Goal: Information Seeking & Learning: Learn about a topic

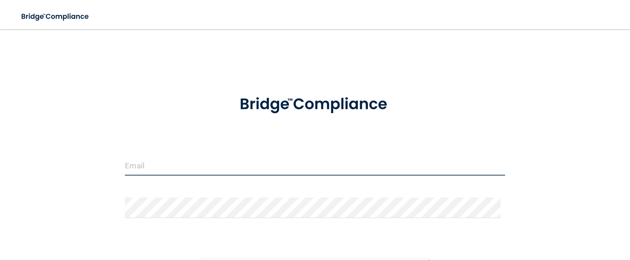
click at [199, 158] on input "email" at bounding box center [315, 165] width 380 height 21
type input "[EMAIL_ADDRESS][DOMAIN_NAME]"
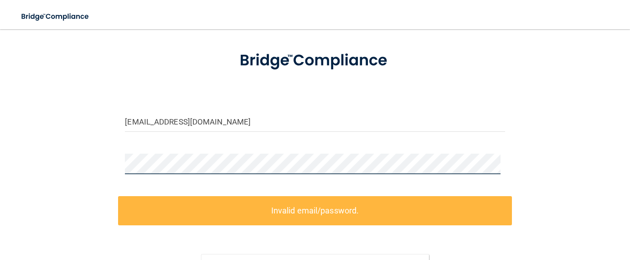
scroll to position [91, 0]
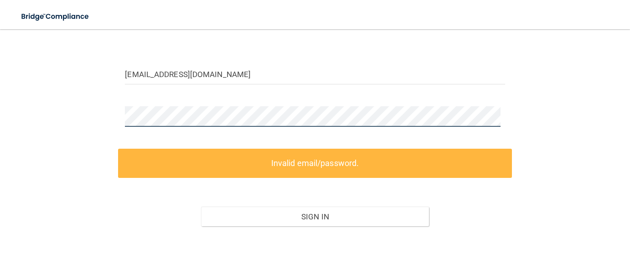
click at [99, 118] on div "tymeka_bianca@hotmail.com Invalid email/password. You don't have permission to …" at bounding box center [314, 109] width 593 height 325
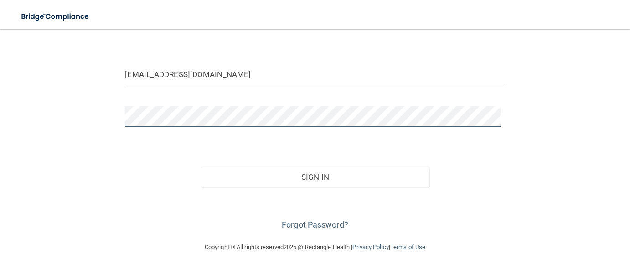
click at [201, 167] on button "Sign In" at bounding box center [315, 177] width 228 height 20
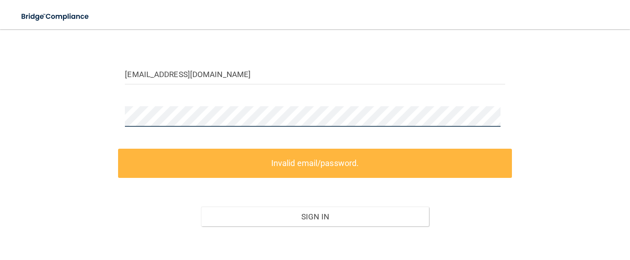
click at [201, 206] on button "Sign In" at bounding box center [315, 216] width 228 height 20
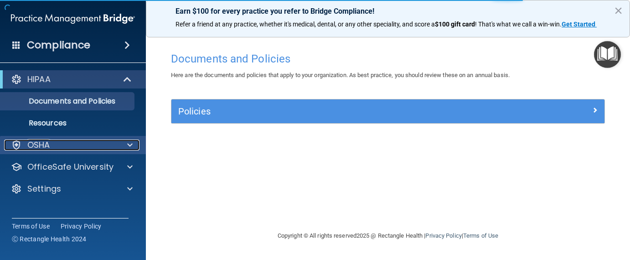
drag, startPoint x: 130, startPoint y: 143, endPoint x: 133, endPoint y: 146, distance: 4.8
click at [130, 143] on span at bounding box center [129, 144] width 5 height 11
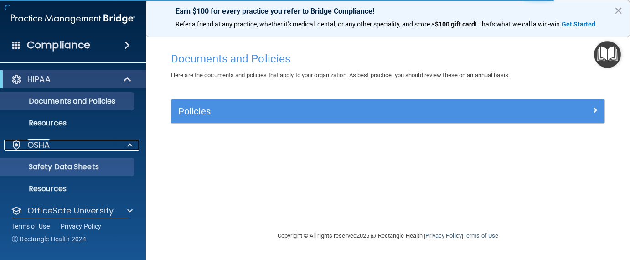
scroll to position [31, 0]
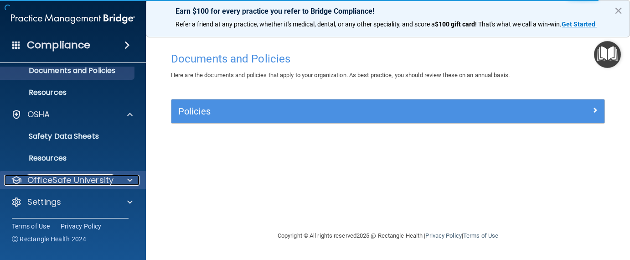
click at [127, 177] on span at bounding box center [129, 180] width 5 height 11
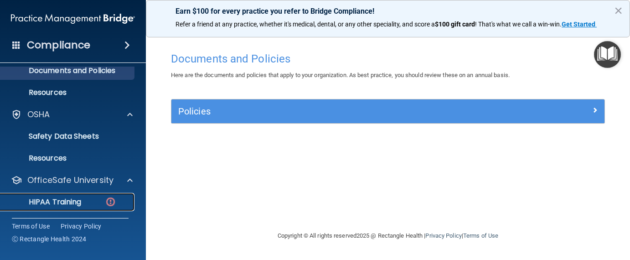
click at [113, 201] on img at bounding box center [110, 201] width 11 height 11
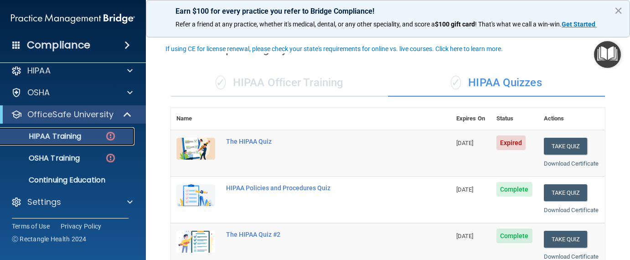
scroll to position [46, 0]
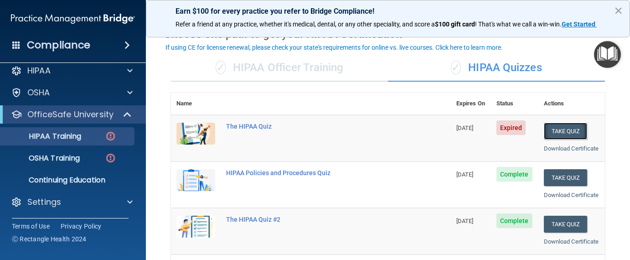
click at [563, 131] on button "Take Quiz" at bounding box center [566, 131] width 44 height 17
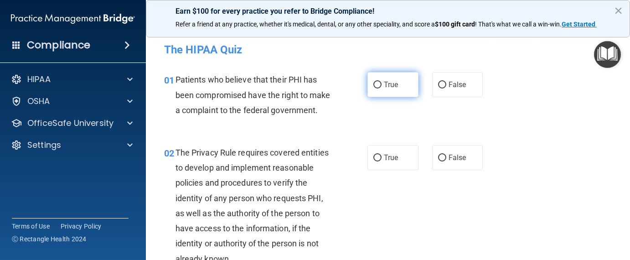
click at [377, 88] on label "True" at bounding box center [392, 84] width 51 height 25
click at [373, 84] on input "True" at bounding box center [377, 85] width 8 height 7
radio input "true"
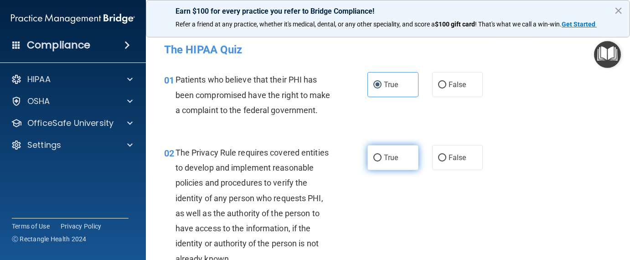
drag, startPoint x: 372, startPoint y: 178, endPoint x: 376, endPoint y: 175, distance: 4.9
click at [374, 170] on label "True" at bounding box center [392, 157] width 51 height 25
click at [373, 161] on input "True" at bounding box center [377, 158] width 8 height 7
radio input "true"
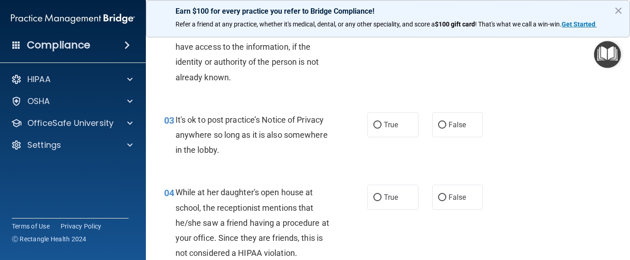
scroll to position [182, 0]
click at [443, 136] on label "False" at bounding box center [457, 123] width 51 height 25
click at [443, 128] on input "False" at bounding box center [442, 124] width 8 height 7
radio input "true"
click at [443, 209] on label "False" at bounding box center [457, 196] width 51 height 25
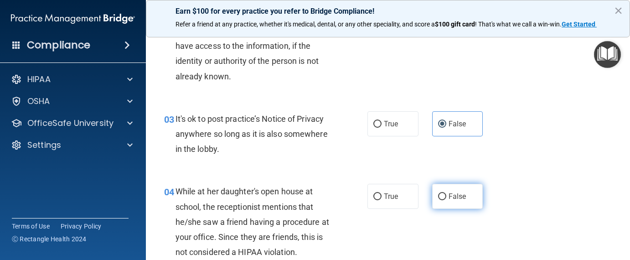
click at [443, 200] on input "False" at bounding box center [442, 196] width 8 height 7
radio input "true"
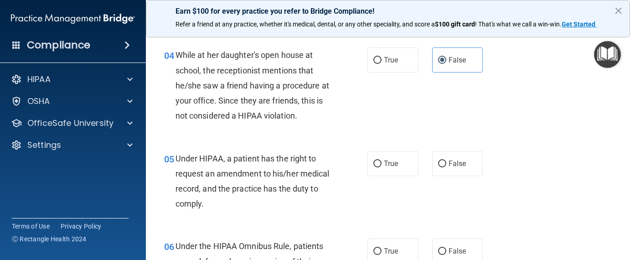
scroll to position [410, 0]
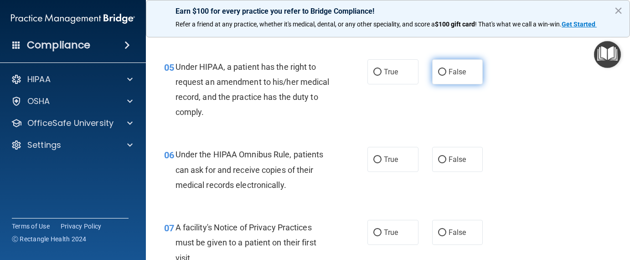
click at [438, 76] on input "False" at bounding box center [442, 72] width 8 height 7
radio input "true"
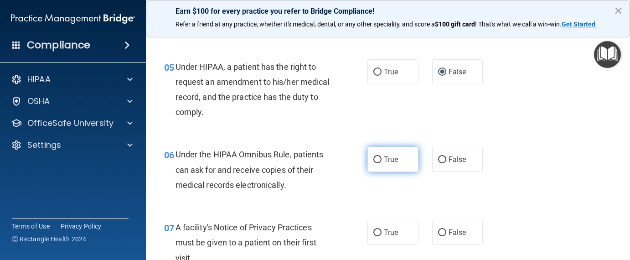
drag, startPoint x: 371, startPoint y: 172, endPoint x: 382, endPoint y: 185, distance: 16.9
click at [374, 163] on input "True" at bounding box center [377, 159] width 8 height 7
radio input "true"
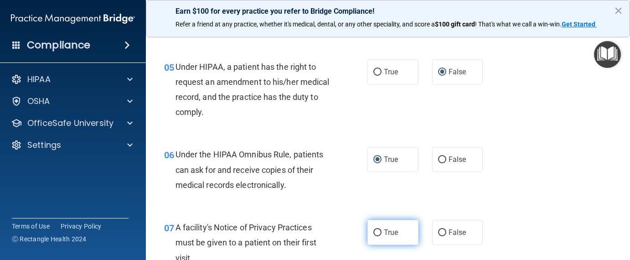
click at [375, 236] on input "True" at bounding box center [377, 232] width 8 height 7
radio input "true"
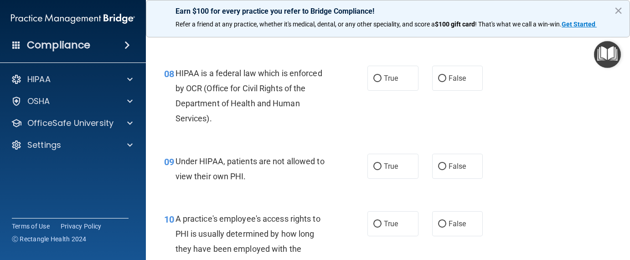
scroll to position [638, 0]
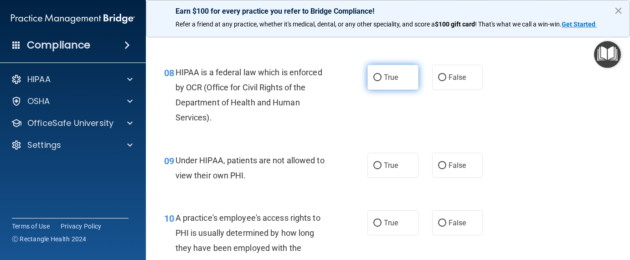
click at [373, 81] on input "True" at bounding box center [377, 77] width 8 height 7
radio input "true"
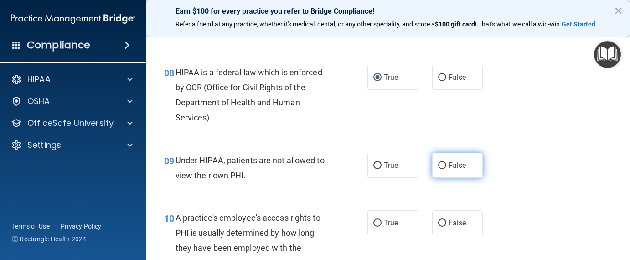
click at [441, 169] on input "False" at bounding box center [442, 165] width 8 height 7
radio input "true"
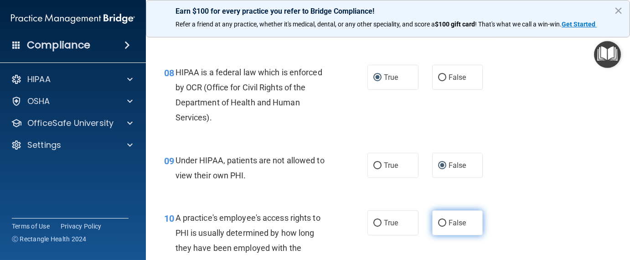
click at [442, 235] on label "False" at bounding box center [457, 222] width 51 height 25
click at [442, 227] on input "False" at bounding box center [442, 223] width 8 height 7
radio input "true"
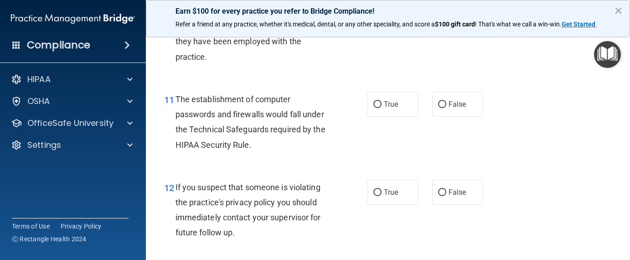
scroll to position [866, 0]
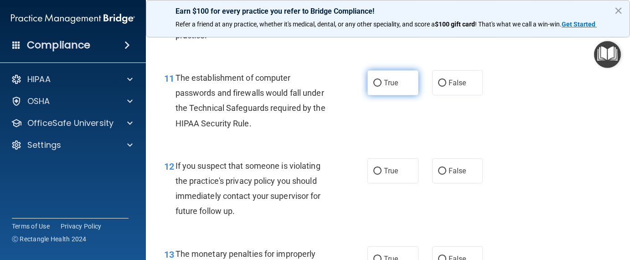
click at [376, 87] on input "True" at bounding box center [377, 83] width 8 height 7
radio input "true"
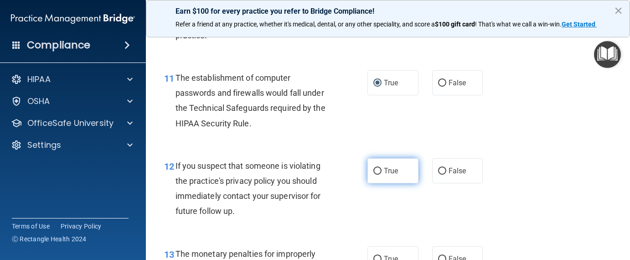
click at [377, 175] on input "True" at bounding box center [377, 171] width 8 height 7
radio input "true"
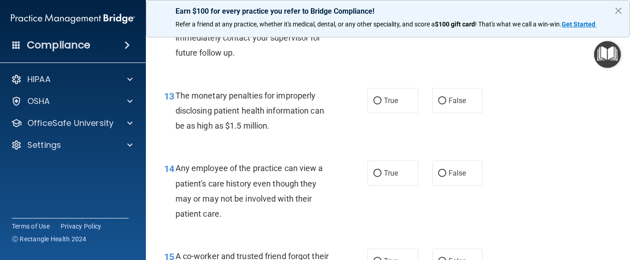
scroll to position [1048, 0]
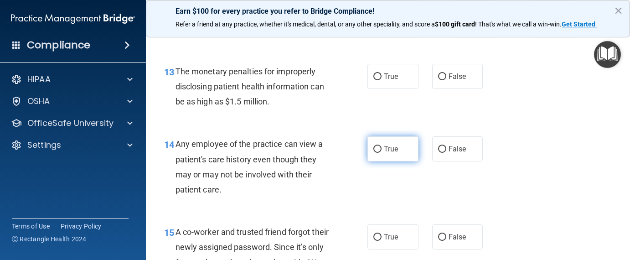
click at [376, 153] on input "True" at bounding box center [377, 149] width 8 height 7
radio input "true"
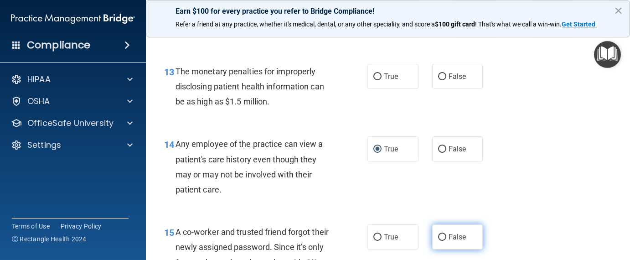
click at [438, 241] on input "False" at bounding box center [442, 237] width 8 height 7
radio input "true"
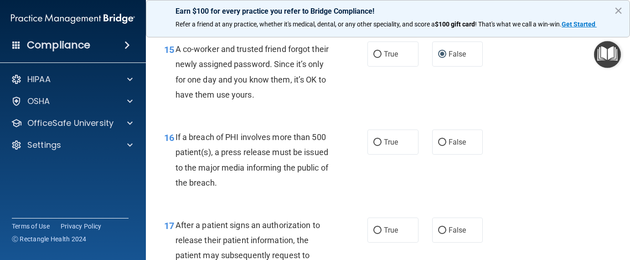
scroll to position [1231, 0]
click at [376, 146] on input "True" at bounding box center [377, 142] width 8 height 7
radio input "true"
click at [379, 243] on label "True" at bounding box center [392, 230] width 51 height 25
click at [379, 234] on input "True" at bounding box center [377, 230] width 8 height 7
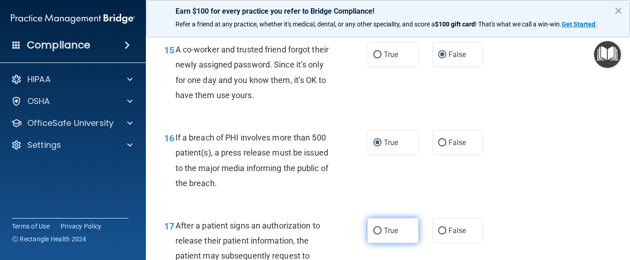
radio input "true"
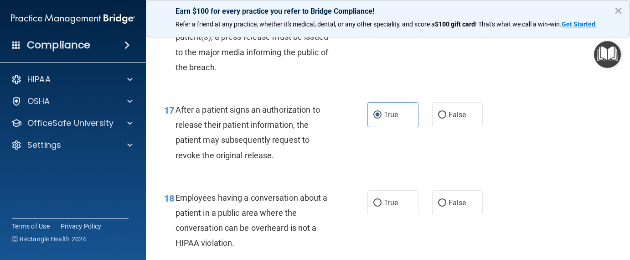
scroll to position [1367, 0]
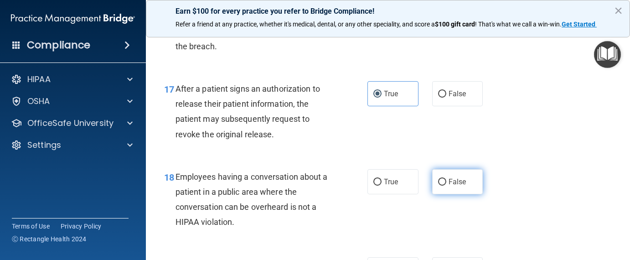
click at [448, 186] on span "False" at bounding box center [457, 181] width 18 height 9
click at [446, 186] on input "False" at bounding box center [442, 182] width 8 height 7
radio input "true"
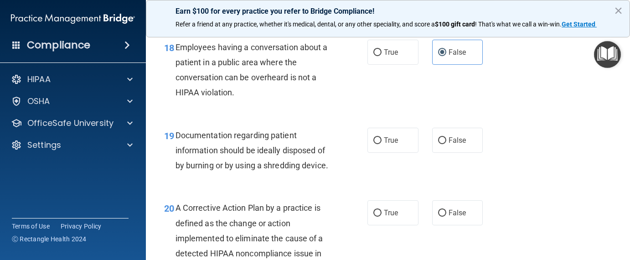
scroll to position [1504, 0]
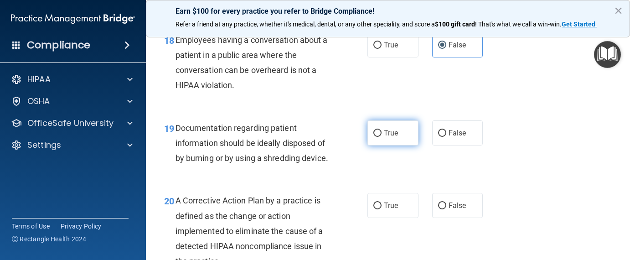
click at [383, 145] on label "True" at bounding box center [392, 132] width 51 height 25
click at [381, 137] on input "True" at bounding box center [377, 133] width 8 height 7
radio input "true"
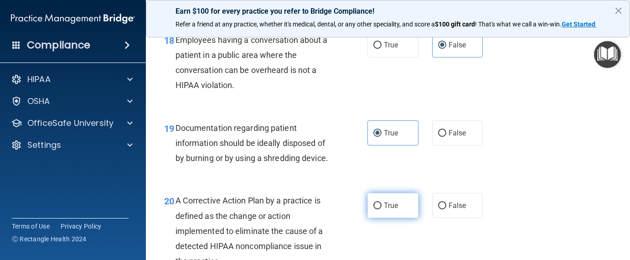
click at [375, 209] on input "True" at bounding box center [377, 205] width 8 height 7
radio input "true"
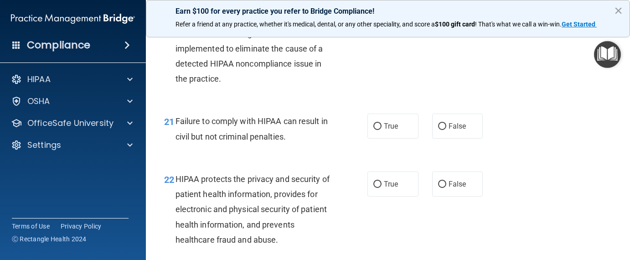
scroll to position [1732, 0]
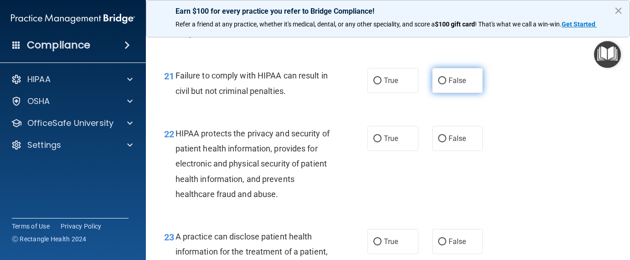
click at [443, 93] on label "False" at bounding box center [457, 80] width 51 height 25
click at [443, 84] on input "False" at bounding box center [442, 80] width 8 height 7
radio input "true"
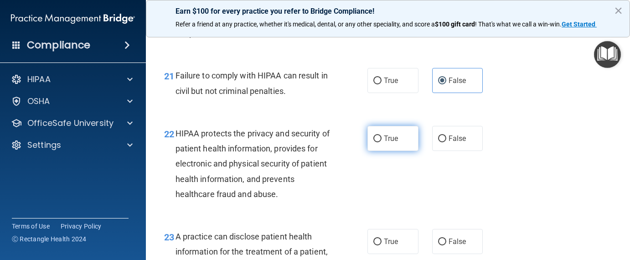
click at [379, 151] on label "True" at bounding box center [392, 138] width 51 height 25
click at [379, 142] on input "True" at bounding box center [377, 138] width 8 height 7
radio input "true"
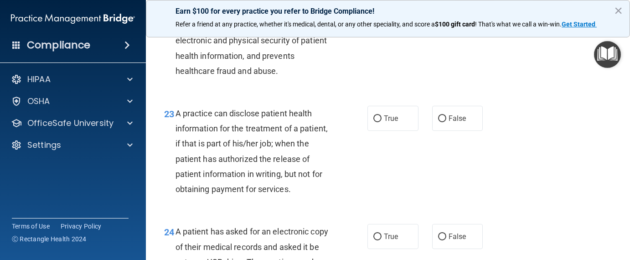
scroll to position [1869, 0]
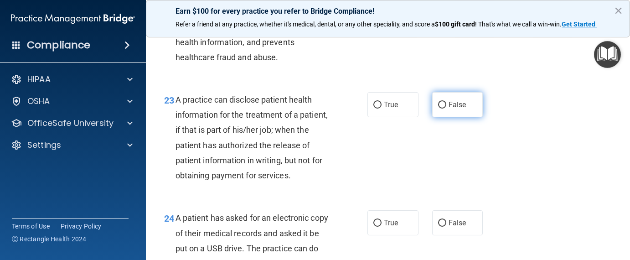
click at [439, 108] on input "False" at bounding box center [442, 105] width 8 height 7
radio input "true"
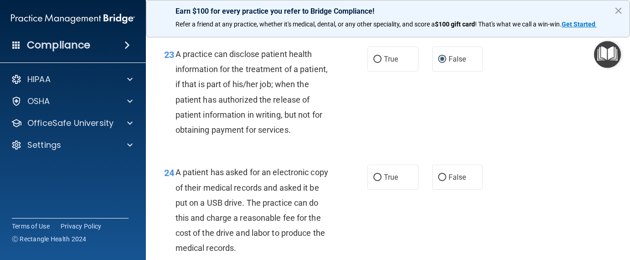
scroll to position [1960, 0]
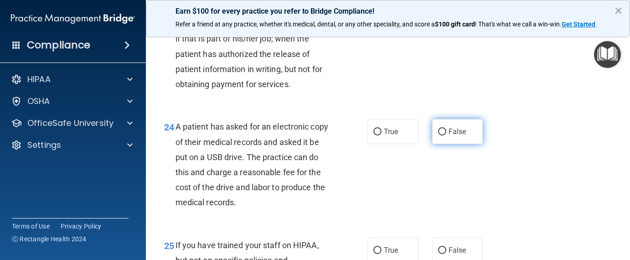
drag, startPoint x: 377, startPoint y: 164, endPoint x: 448, endPoint y: 167, distance: 70.7
click at [377, 135] on input "True" at bounding box center [377, 132] width 8 height 7
radio input "true"
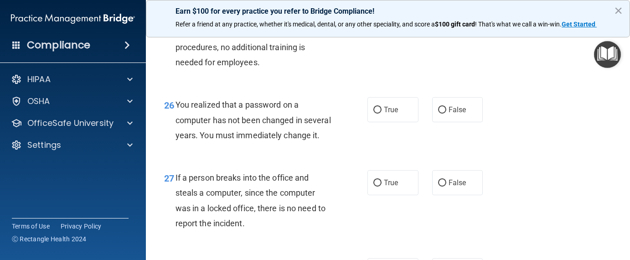
scroll to position [2142, 0]
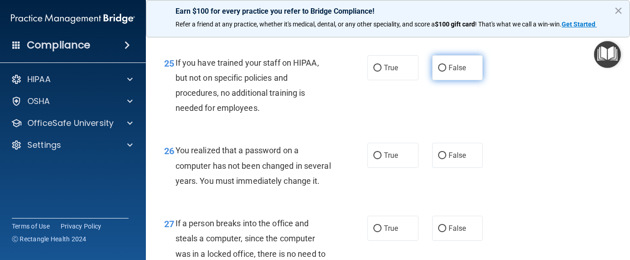
click at [442, 72] on input "False" at bounding box center [442, 68] width 8 height 7
radio input "true"
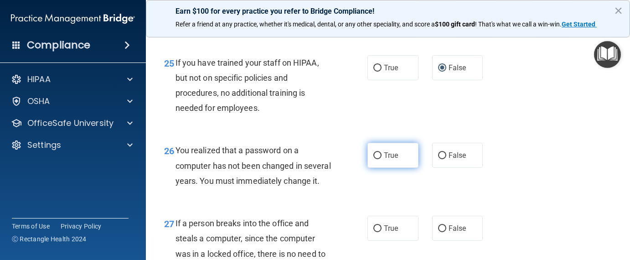
click at [380, 168] on label "True" at bounding box center [392, 155] width 51 height 25
click at [380, 159] on input "True" at bounding box center [377, 155] width 8 height 7
radio input "true"
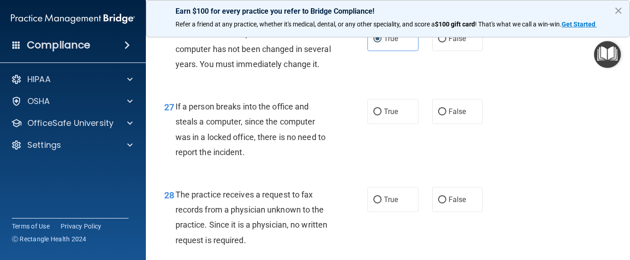
scroll to position [2279, 0]
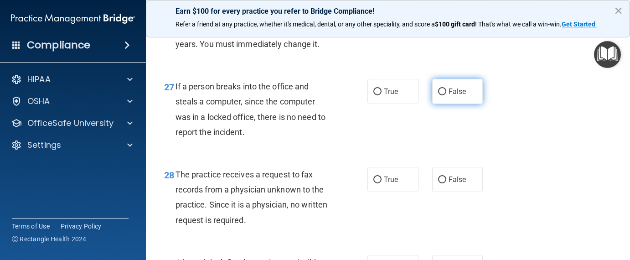
click at [438, 95] on input "False" at bounding box center [442, 91] width 8 height 7
radio input "true"
drag, startPoint x: 439, startPoint y: 222, endPoint x: 485, endPoint y: 209, distance: 47.9
click at [439, 183] on input "False" at bounding box center [442, 179] width 8 height 7
radio input "true"
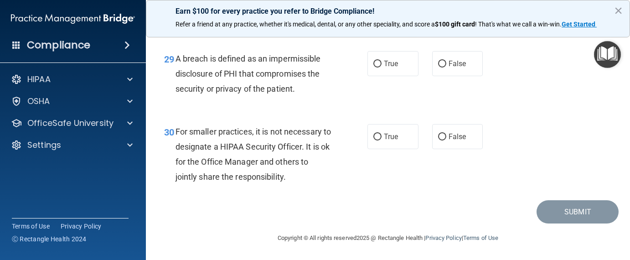
scroll to position [2507, 0]
click at [371, 76] on label "True" at bounding box center [392, 63] width 51 height 25
click at [373, 67] on input "True" at bounding box center [377, 64] width 8 height 7
radio input "true"
click at [438, 140] on input "False" at bounding box center [442, 137] width 8 height 7
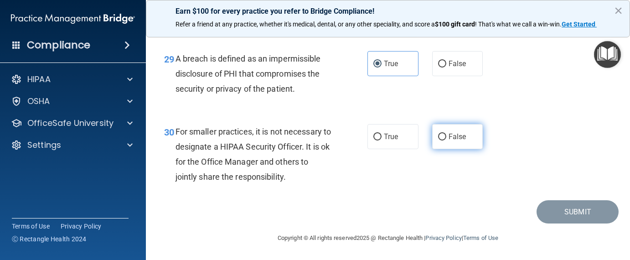
radio input "true"
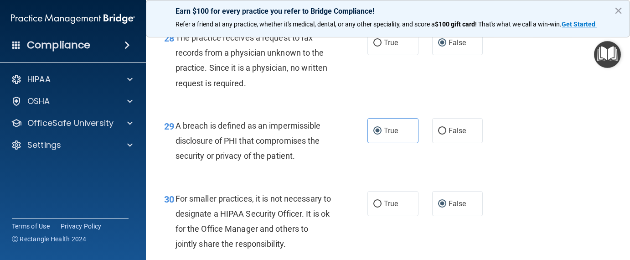
scroll to position [2527, 0]
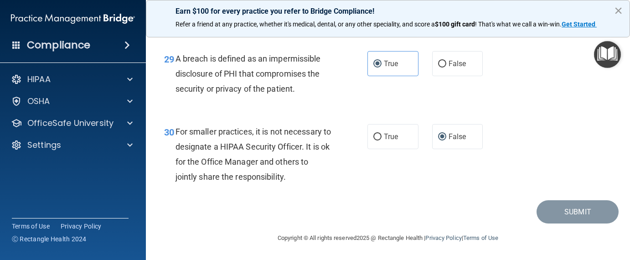
click at [618, 9] on button "×" at bounding box center [618, 10] width 9 height 15
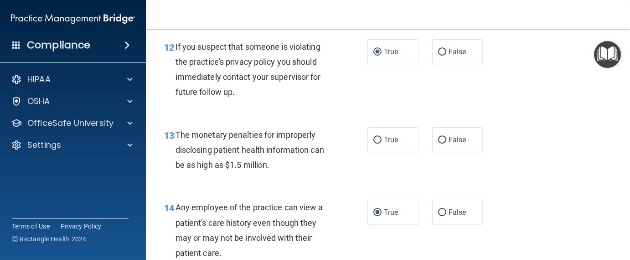
scroll to position [1003, 0]
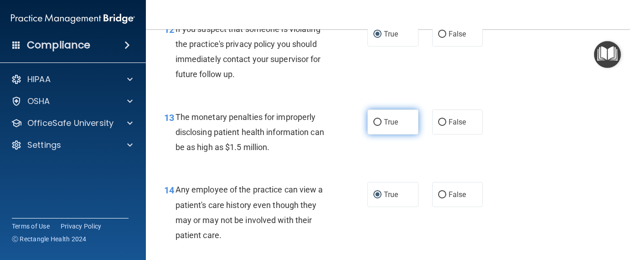
click at [377, 126] on input "True" at bounding box center [377, 122] width 8 height 7
radio input "true"
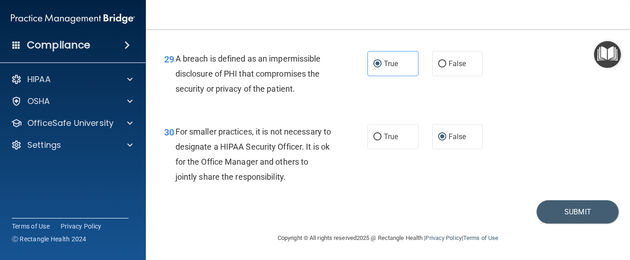
scroll to position [2527, 0]
click at [583, 218] on button "Submit" at bounding box center [577, 211] width 82 height 23
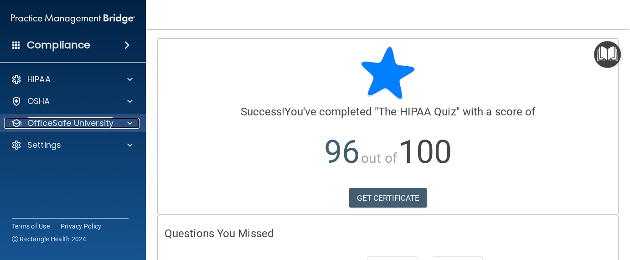
click at [129, 122] on span at bounding box center [129, 123] width 5 height 11
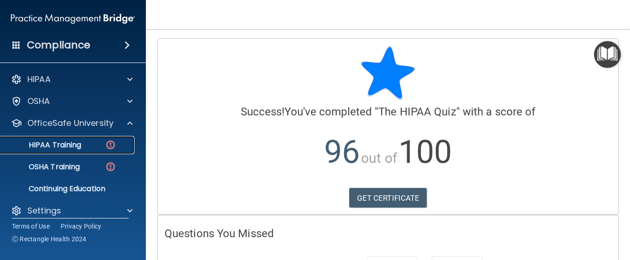
click at [111, 146] on img at bounding box center [110, 144] width 11 height 11
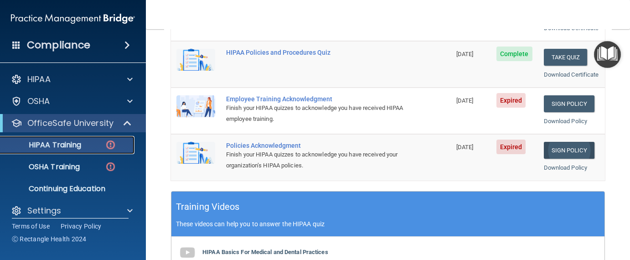
scroll to position [228, 0]
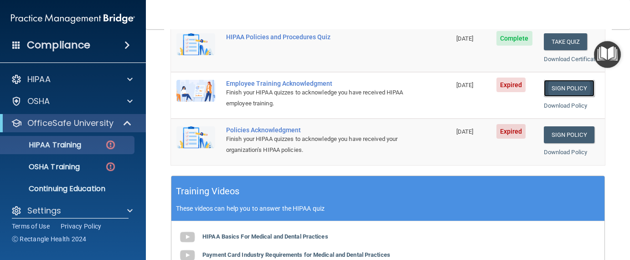
click at [554, 97] on link "Sign Policy" at bounding box center [569, 88] width 51 height 17
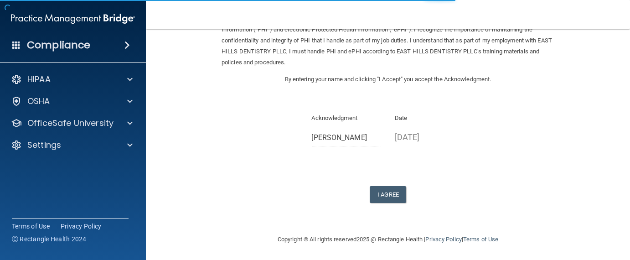
scroll to position [69, 0]
click at [382, 192] on button "I Agree" at bounding box center [388, 194] width 36 height 17
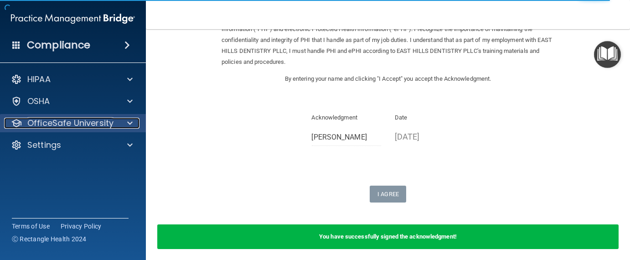
click at [126, 122] on div at bounding box center [128, 123] width 23 height 11
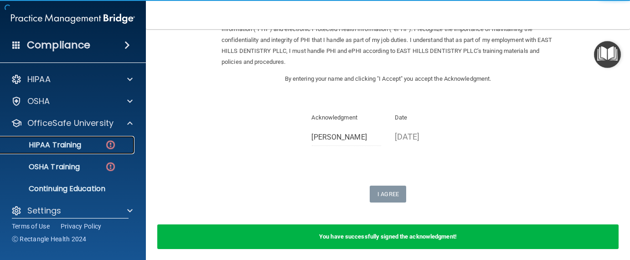
click at [95, 146] on div "HIPAA Training" at bounding box center [68, 144] width 124 height 9
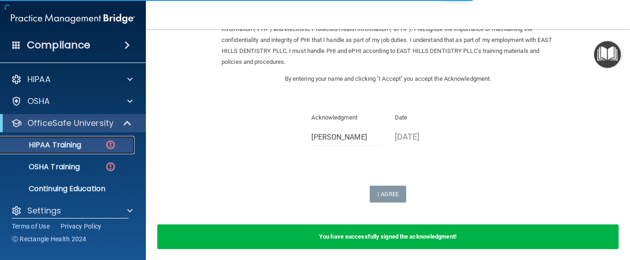
scroll to position [421, 0]
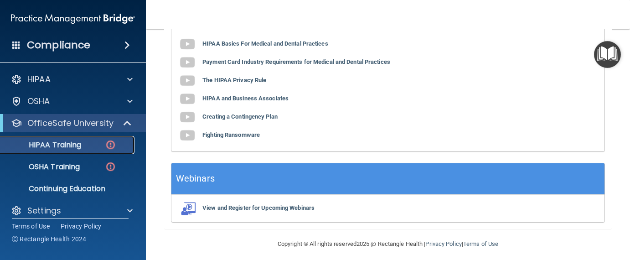
click at [111, 143] on img at bounding box center [110, 144] width 11 height 11
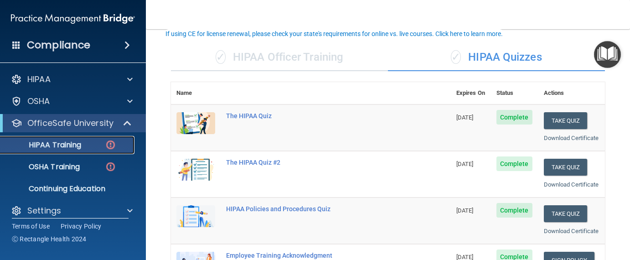
scroll to position [238, 0]
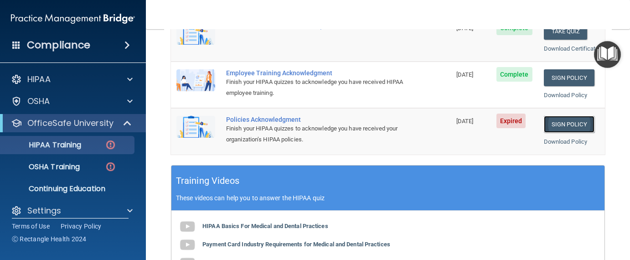
click at [564, 133] on link "Sign Policy" at bounding box center [569, 124] width 51 height 17
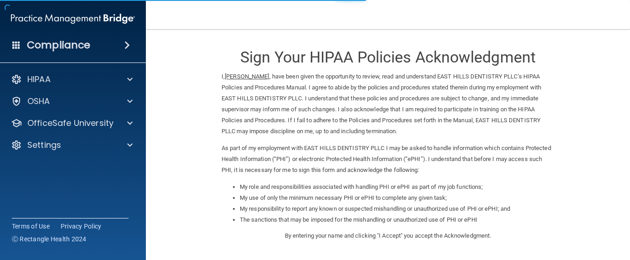
scroll to position [157, 0]
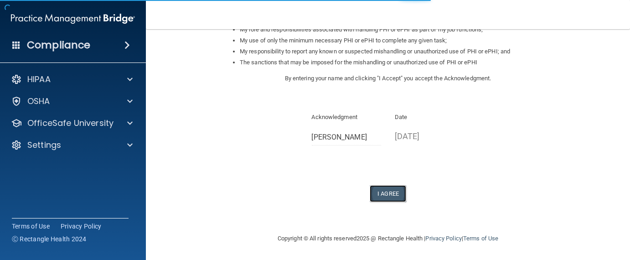
click at [392, 195] on button "I Agree" at bounding box center [388, 193] width 36 height 17
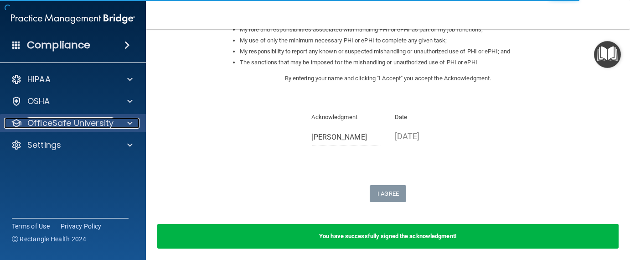
click at [134, 122] on div at bounding box center [128, 123] width 23 height 11
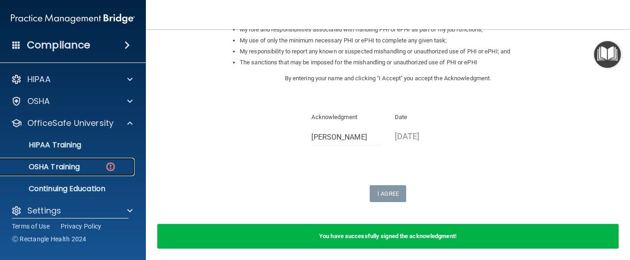
click at [94, 166] on div "OSHA Training" at bounding box center [68, 166] width 124 height 9
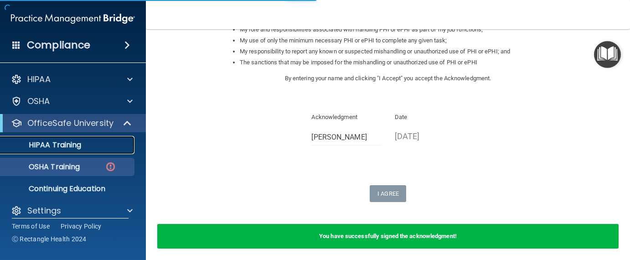
click at [86, 143] on div "HIPAA Training" at bounding box center [68, 144] width 124 height 9
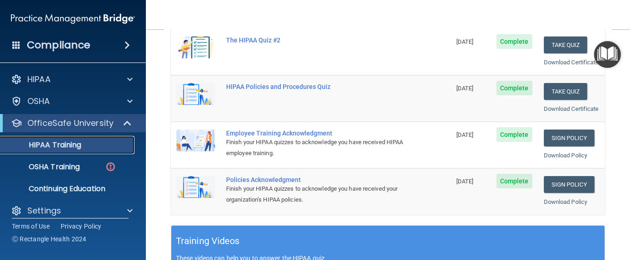
scroll to position [182, 0]
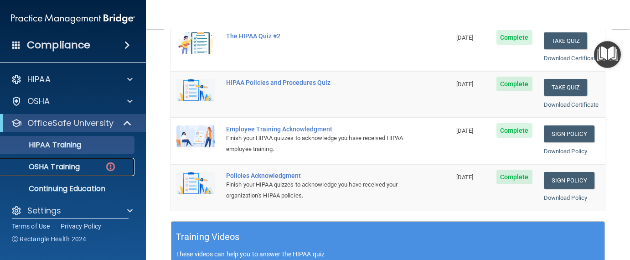
click at [62, 167] on p "OSHA Training" at bounding box center [43, 166] width 74 height 9
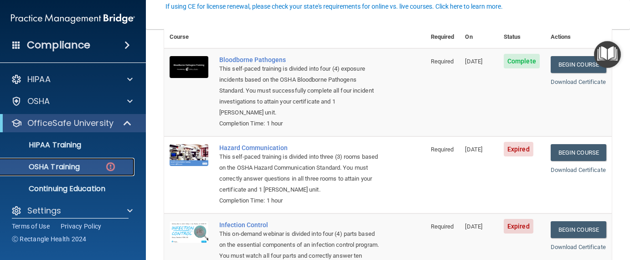
scroll to position [91, 0]
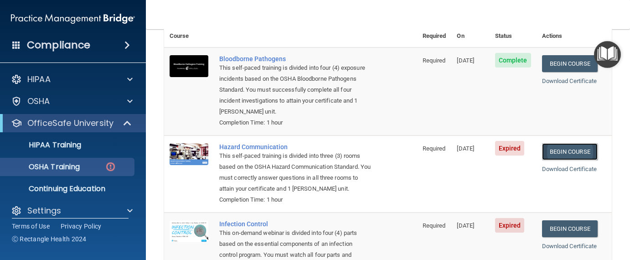
click at [568, 143] on link "Begin Course" at bounding box center [570, 151] width 56 height 17
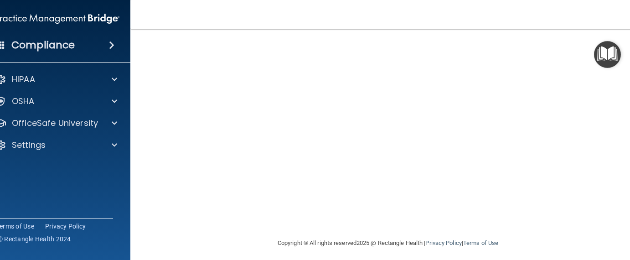
scroll to position [150, 0]
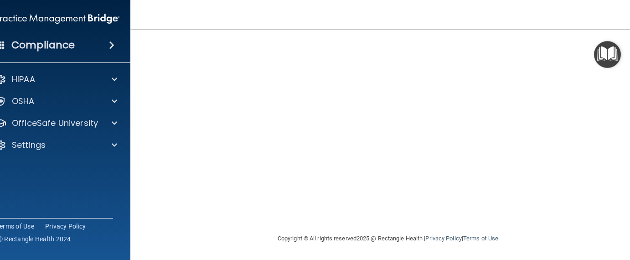
click at [605, 59] on img "Open Resource Center" at bounding box center [607, 54] width 27 height 27
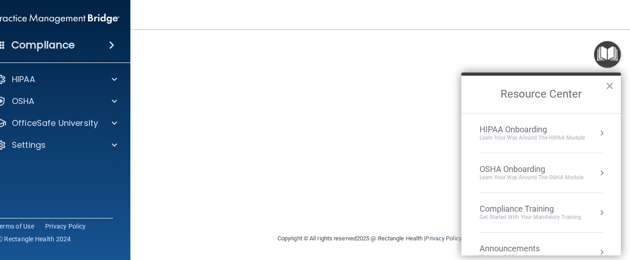
click at [608, 86] on button "×" at bounding box center [609, 85] width 9 height 15
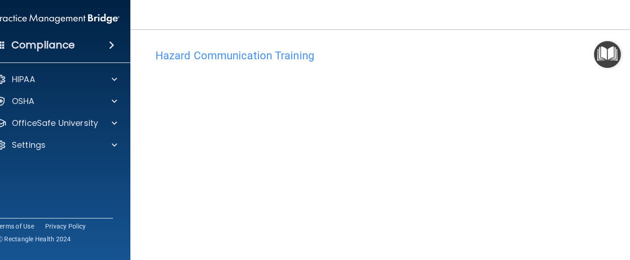
scroll to position [0, 0]
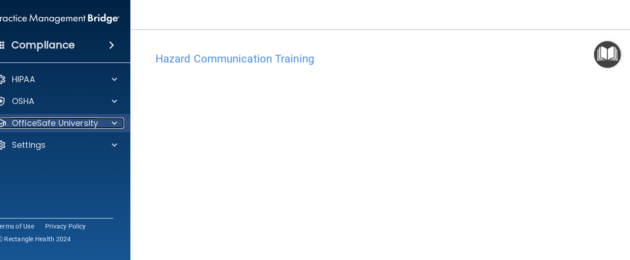
click at [37, 123] on p "OfficeSafe University" at bounding box center [55, 123] width 86 height 11
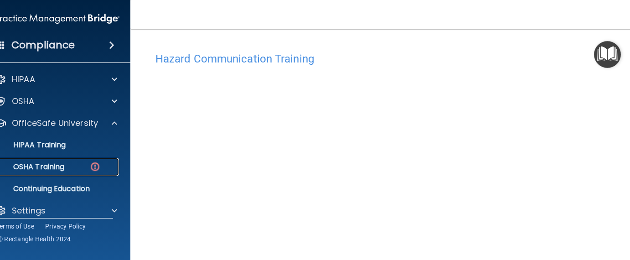
click at [82, 168] on div "OSHA Training" at bounding box center [52, 166] width 124 height 9
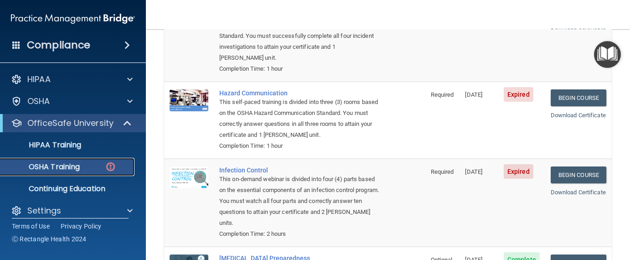
scroll to position [154, 0]
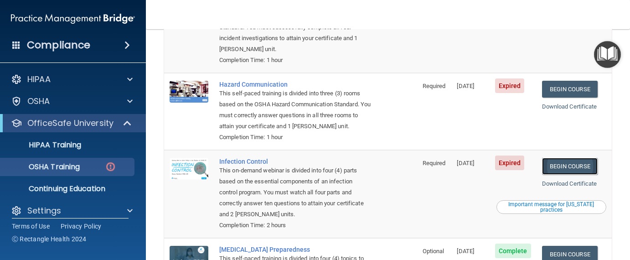
click at [578, 158] on link "Begin Course" at bounding box center [570, 166] width 56 height 17
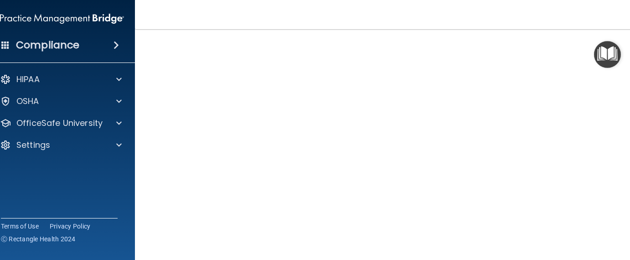
scroll to position [91, 0]
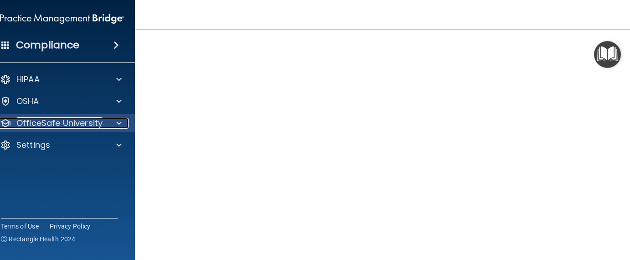
click at [117, 121] on span at bounding box center [118, 123] width 5 height 11
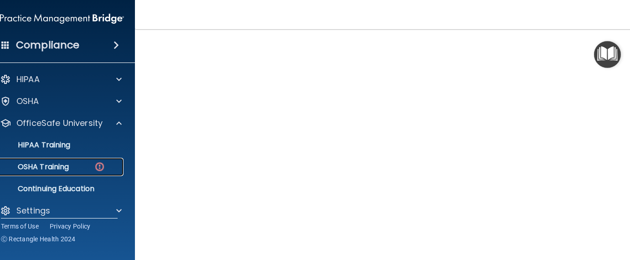
click at [88, 165] on div "OSHA Training" at bounding box center [57, 166] width 124 height 9
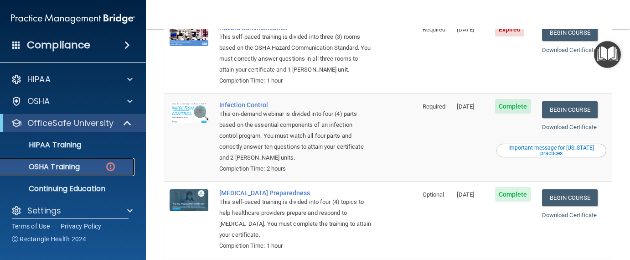
scroll to position [108, 0]
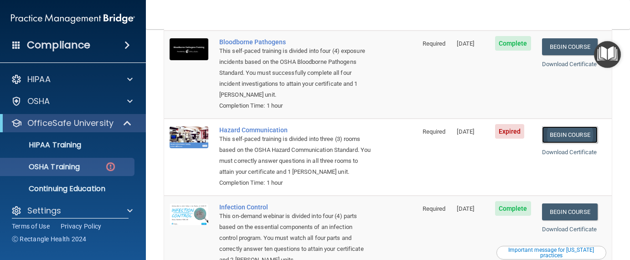
click at [572, 126] on link "Begin Course" at bounding box center [570, 134] width 56 height 17
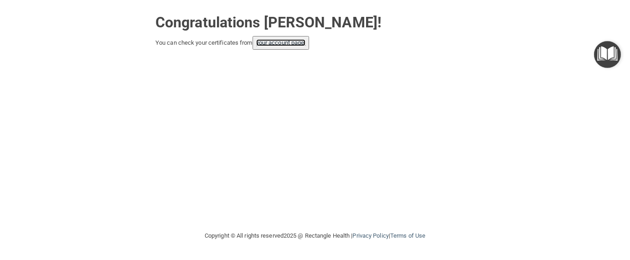
click at [304, 42] on link "your account page!" at bounding box center [281, 42] width 50 height 7
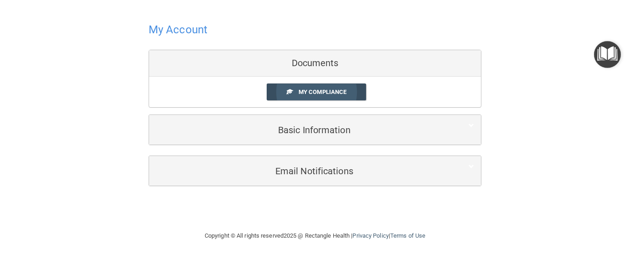
click at [323, 93] on span "My Compliance" at bounding box center [323, 91] width 48 height 7
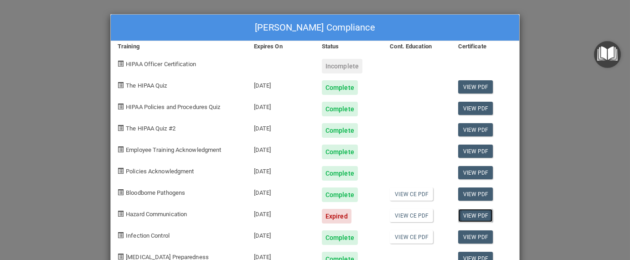
click at [475, 214] on link "View PDF" at bounding box center [475, 215] width 35 height 13
click at [338, 66] on div "Incomplete" at bounding box center [342, 66] width 41 height 15
click at [330, 216] on div "Expired" at bounding box center [337, 216] width 30 height 15
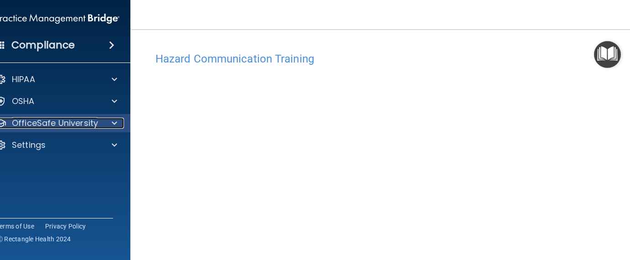
click at [76, 120] on p "OfficeSafe University" at bounding box center [55, 123] width 86 height 11
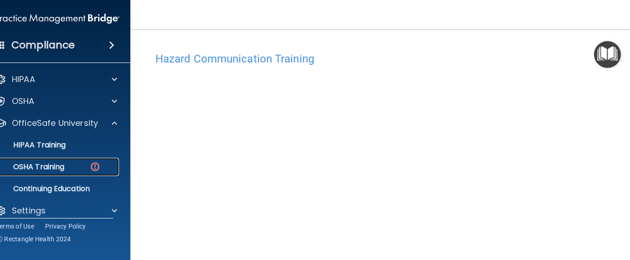
click at [75, 164] on div "OSHA Training" at bounding box center [52, 166] width 124 height 9
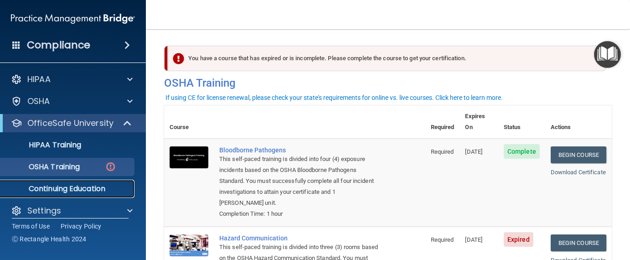
click at [79, 189] on p "Continuing Education" at bounding box center [68, 188] width 124 height 9
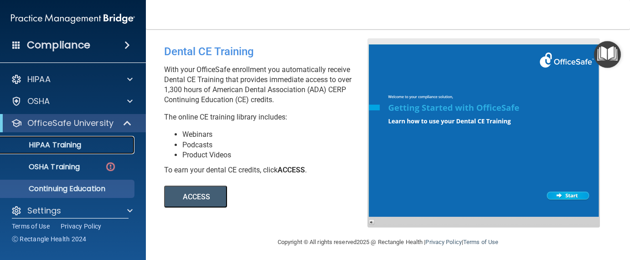
click at [100, 144] on div "HIPAA Training" at bounding box center [68, 144] width 124 height 9
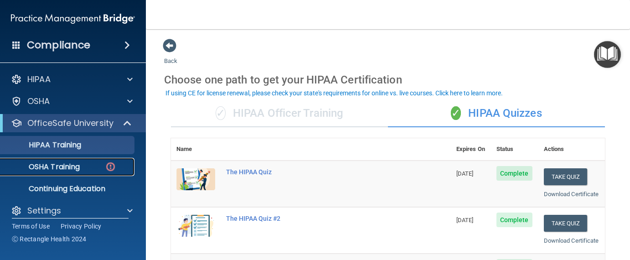
click at [64, 169] on p "OSHA Training" at bounding box center [43, 166] width 74 height 9
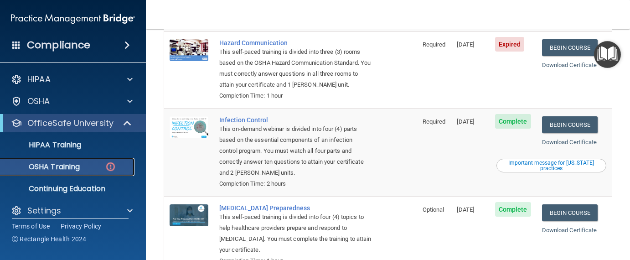
scroll to position [108, 0]
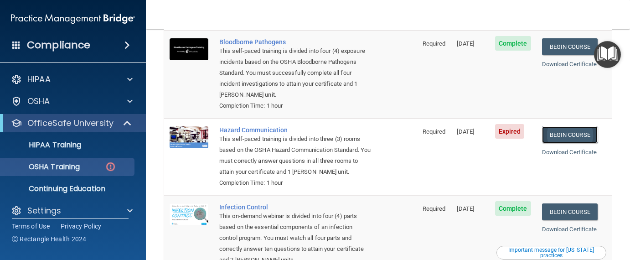
click at [566, 126] on link "Begin Course" at bounding box center [570, 134] width 56 height 17
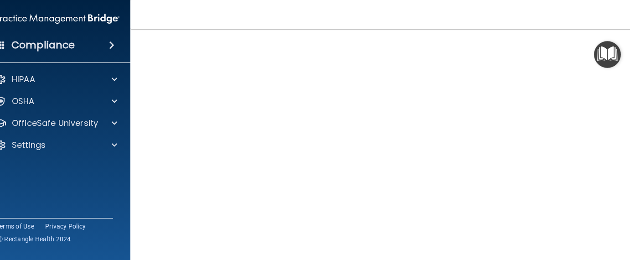
scroll to position [103, 0]
click at [605, 56] on img "Open Resource Center" at bounding box center [607, 54] width 27 height 27
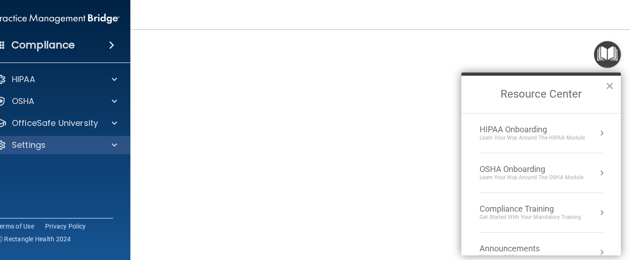
drag, startPoint x: 75, startPoint y: 155, endPoint x: 85, endPoint y: 142, distance: 16.2
click at [77, 153] on div "HIPAA Documents and Policies Report an Incident Business Associates Emergency P…" at bounding box center [58, 114] width 146 height 95
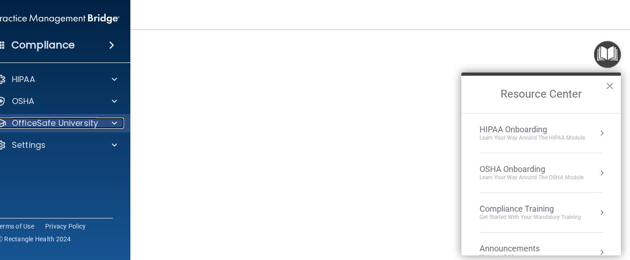
click at [103, 120] on div at bounding box center [113, 123] width 23 height 11
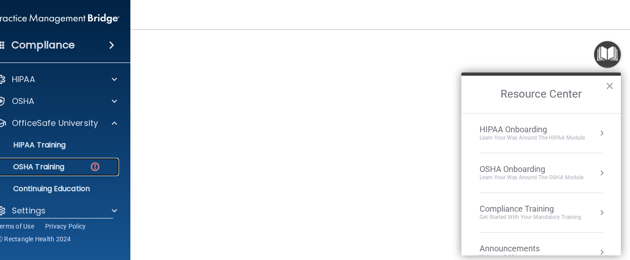
click at [72, 167] on div "OSHA Training" at bounding box center [52, 166] width 124 height 9
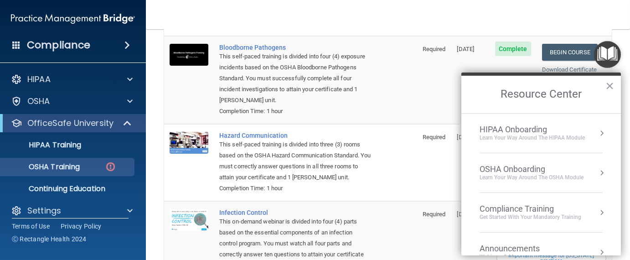
drag, startPoint x: 610, startPoint y: 87, endPoint x: 538, endPoint y: 106, distance: 74.4
click at [609, 87] on button "×" at bounding box center [609, 85] width 9 height 15
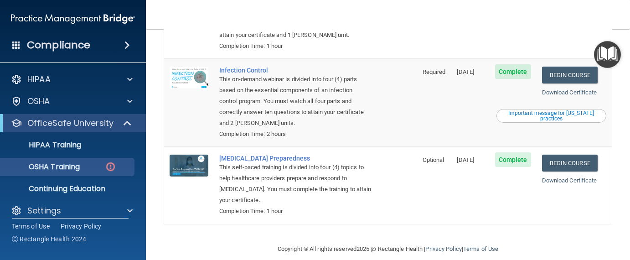
scroll to position [154, 0]
